Goal: Transaction & Acquisition: Book appointment/travel/reservation

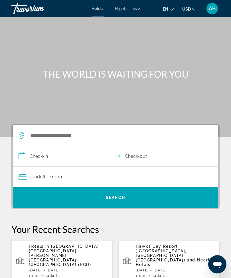
click at [139, 7] on div "Extra navigation items" at bounding box center [136, 8] width 7 height 9
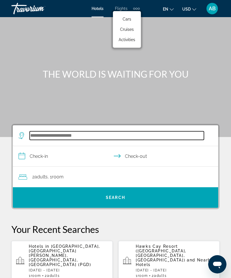
click at [78, 135] on input "Search hotel destination" at bounding box center [117, 135] width 174 height 9
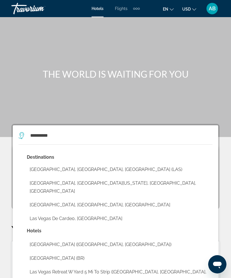
click at [93, 169] on button "[GEOGRAPHIC_DATA], [GEOGRAPHIC_DATA], [GEOGRAPHIC_DATA] (LAS)" at bounding box center [120, 169] width 186 height 11
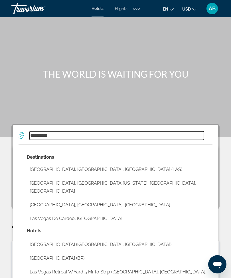
type input "**********"
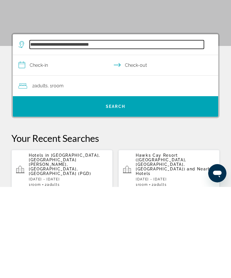
scroll to position [14, 0]
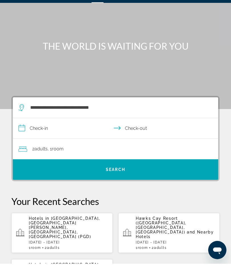
click at [25, 132] on input "**********" at bounding box center [117, 143] width 208 height 22
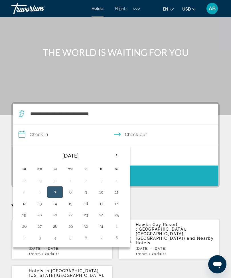
scroll to position [22, 0]
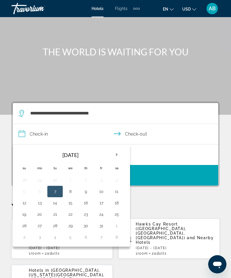
click at [119, 155] on th "Next month" at bounding box center [116, 154] width 15 height 13
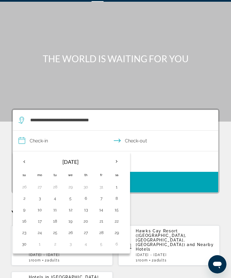
click at [59, 224] on button "18" at bounding box center [54, 221] width 9 height 8
click at [102, 224] on button "21" at bounding box center [101, 221] width 9 height 8
type input "**********"
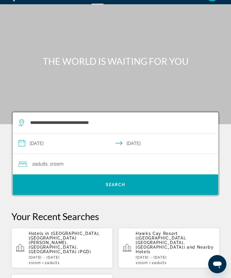
scroll to position [0, 0]
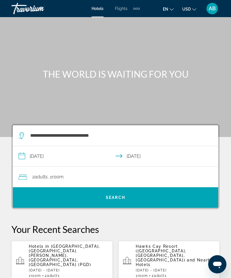
click at [80, 176] on div "2 Adult Adults , 1 Room rooms" at bounding box center [119, 177] width 200 height 8
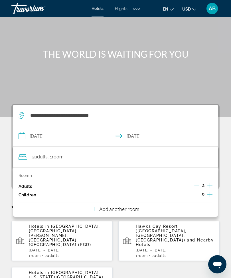
scroll to position [20, 0]
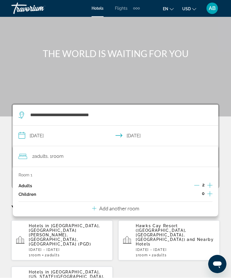
click at [22, 141] on input "**********" at bounding box center [117, 137] width 208 height 22
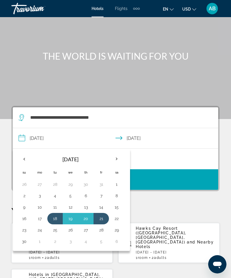
scroll to position [18, 0]
click at [118, 157] on th "Next month" at bounding box center [116, 159] width 15 height 13
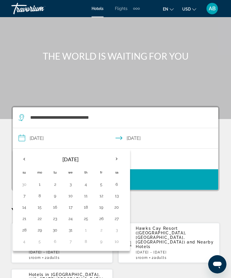
click at [121, 163] on th "Next month" at bounding box center [116, 159] width 15 height 13
click at [119, 161] on th "Next month" at bounding box center [116, 159] width 15 height 13
click at [120, 161] on th "Next month" at bounding box center [116, 159] width 15 height 13
click at [25, 164] on th "Previous month" at bounding box center [24, 159] width 15 height 13
click at [25, 159] on th "Previous month" at bounding box center [24, 159] width 15 height 13
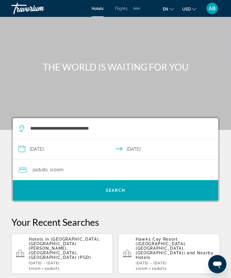
scroll to position [0, 0]
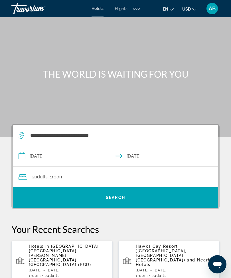
click at [108, 179] on div "2 Adult Adults , 1 Room rooms" at bounding box center [119, 177] width 200 height 8
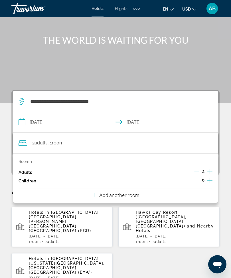
scroll to position [33, 0]
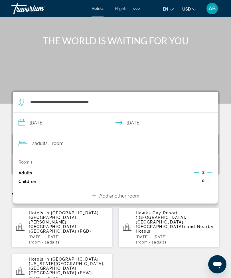
click at [211, 67] on div "Main content" at bounding box center [115, 35] width 231 height 137
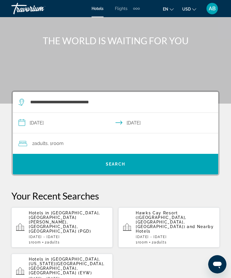
click at [138, 169] on span "Search" at bounding box center [115, 164] width 205 height 14
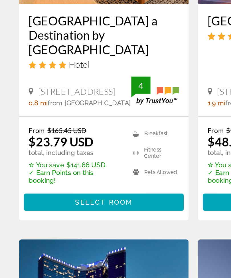
scroll to position [113, 0]
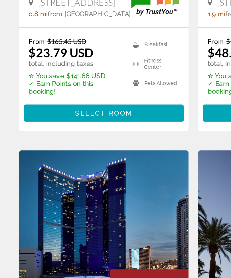
click at [68, 190] on img "Main content" at bounding box center [61, 235] width 101 height 91
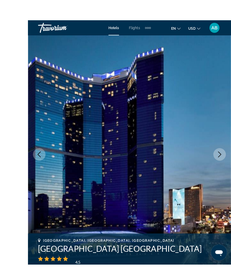
scroll to position [11, 0]
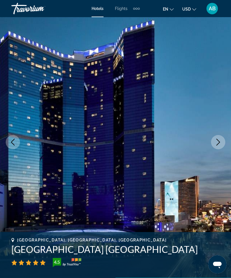
click at [215, 138] on button "Next image" at bounding box center [218, 142] width 14 height 14
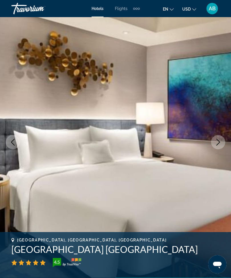
click at [219, 145] on icon "Next image" at bounding box center [218, 142] width 7 height 7
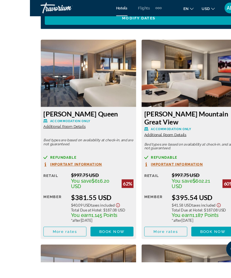
scroll to position [973, 0]
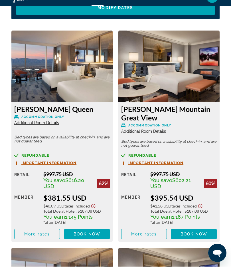
click at [89, 243] on span "Book now" at bounding box center [87, 245] width 27 height 5
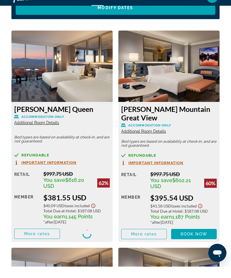
scroll to position [984, 0]
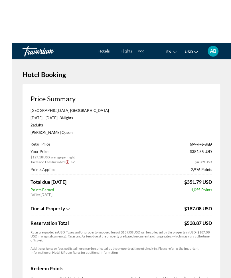
scroll to position [3, 0]
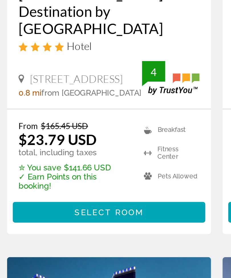
scroll to position [55, 0]
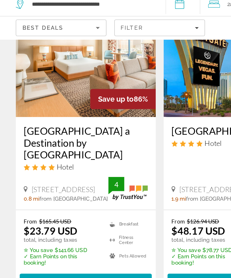
click at [94, 203] on li "Pets Allowed" at bounding box center [91, 207] width 31 height 9
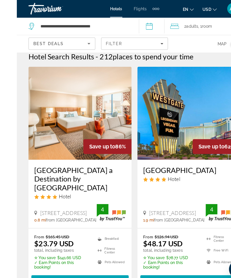
scroll to position [0, 0]
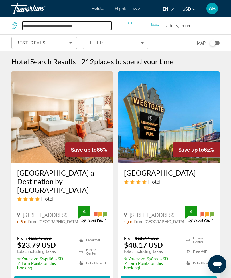
click at [94, 27] on input "**********" at bounding box center [67, 25] width 89 height 9
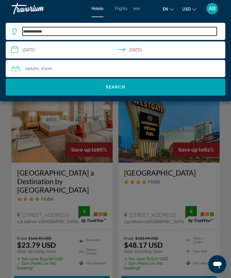
type input "***"
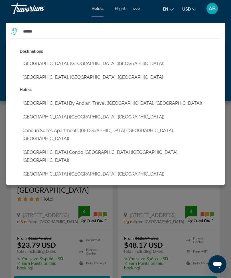
click at [74, 61] on button "[GEOGRAPHIC_DATA], [GEOGRAPHIC_DATA] ([GEOGRAPHIC_DATA])" at bounding box center [120, 63] width 200 height 11
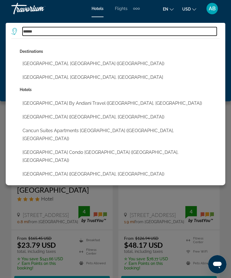
type input "**********"
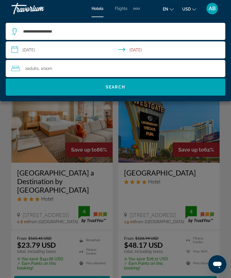
click at [122, 84] on span "Search" at bounding box center [116, 87] width 220 height 14
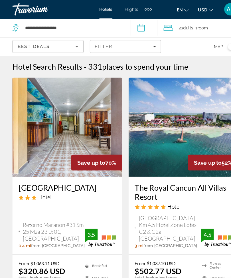
click at [141, 41] on div "Filter" at bounding box center [115, 42] width 56 height 5
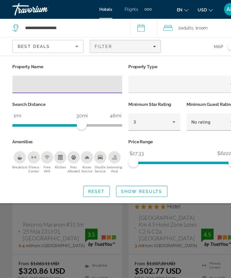
click at [47, 77] on input "Hotel Filters" at bounding box center [62, 77] width 92 height 7
type input "***"
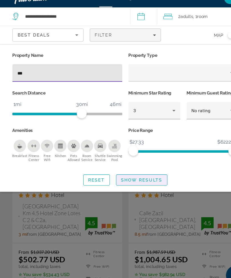
click at [131, 169] on span "Search widget" at bounding box center [130, 176] width 47 height 14
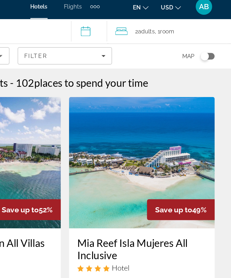
click at [118, 108] on img "Main content" at bounding box center [168, 116] width 101 height 91
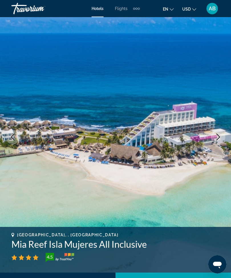
scroll to position [17, 0]
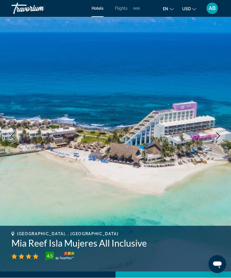
click at [222, 137] on button "Next image" at bounding box center [218, 136] width 14 height 14
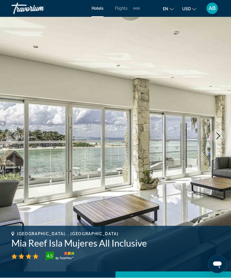
click at [219, 141] on button "Next image" at bounding box center [218, 136] width 14 height 14
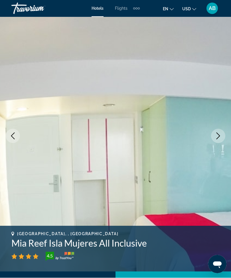
click at [214, 135] on button "Next image" at bounding box center [218, 136] width 14 height 14
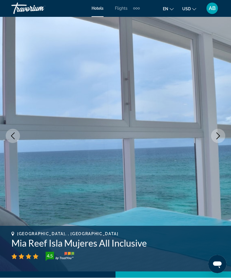
click at [213, 139] on button "Next image" at bounding box center [218, 136] width 14 height 14
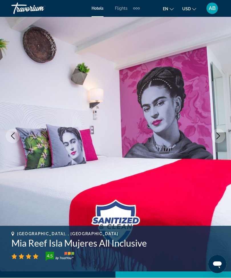
click at [217, 139] on button "Next image" at bounding box center [218, 136] width 14 height 14
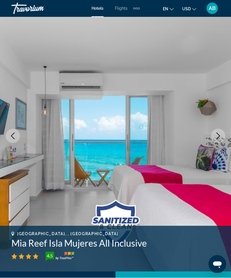
click at [220, 136] on icon "Next image" at bounding box center [218, 136] width 7 height 7
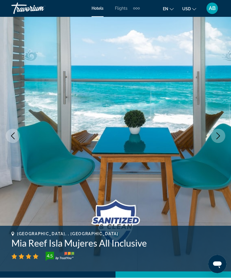
click at [218, 135] on icon "Next image" at bounding box center [218, 136] width 7 height 7
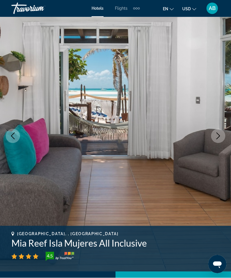
click at [218, 136] on icon "Next image" at bounding box center [218, 136] width 7 height 7
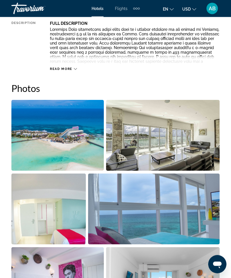
scroll to position [331, 0]
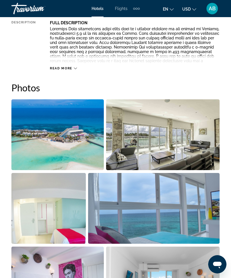
click at [63, 147] on img "Open full-screen image slider" at bounding box center [57, 134] width 92 height 71
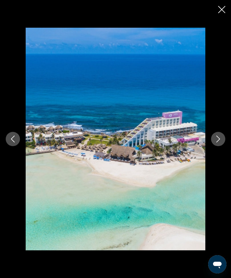
click at [218, 142] on icon "Next image" at bounding box center [218, 138] width 7 height 7
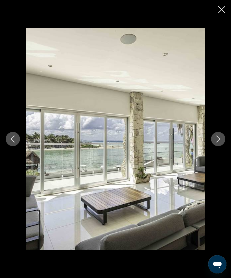
click at [221, 142] on icon "Next image" at bounding box center [218, 138] width 7 height 7
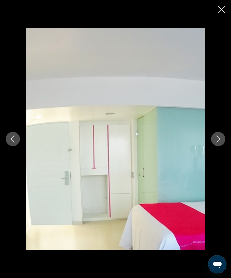
click at [220, 10] on icon "Close slideshow" at bounding box center [221, 9] width 7 height 7
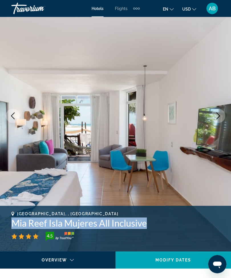
scroll to position [0, 0]
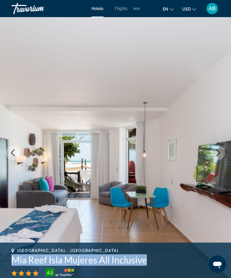
click at [165, 0] on mat-toolbar "Hotels Flights Cars Cruises Activities Hotels Flights Cars Cruises Activities e…" at bounding box center [115, 8] width 231 height 17
